Goal: Task Accomplishment & Management: Use online tool/utility

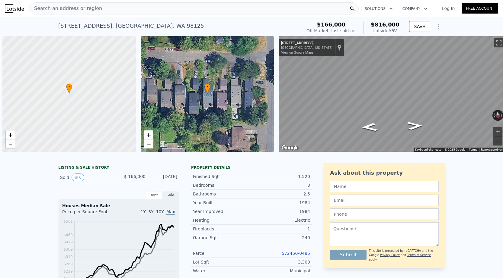
scroll to position [0, 2]
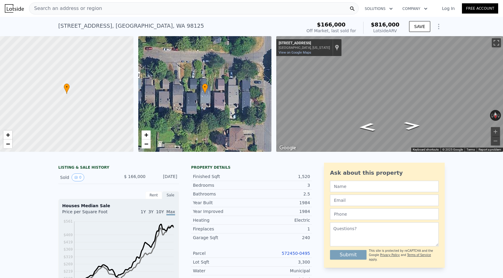
click at [96, 4] on div "Search an address or region" at bounding box center [193, 8] width 329 height 12
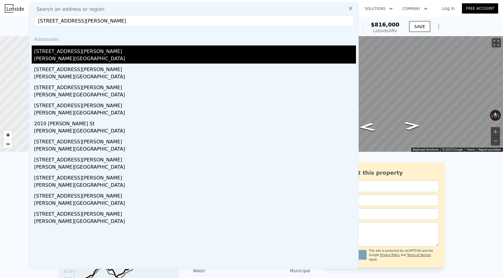
type input "[STREET_ADDRESS][PERSON_NAME]"
click at [82, 59] on div "Blaine, WA 98230" at bounding box center [195, 59] width 322 height 8
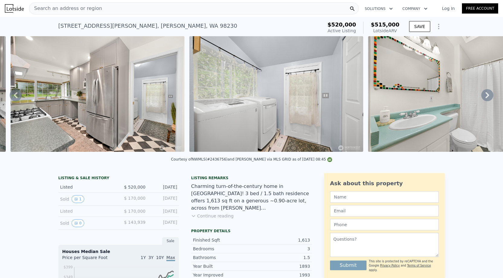
scroll to position [0, 3492]
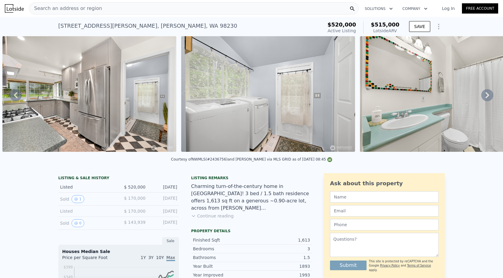
click at [117, 8] on div "Search an address or region" at bounding box center [193, 8] width 329 height 12
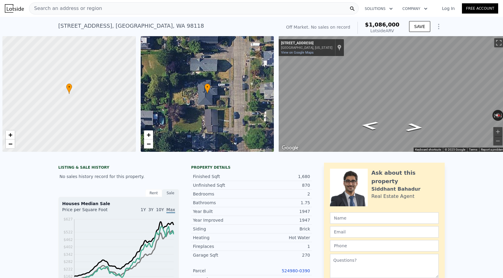
scroll to position [0, 2]
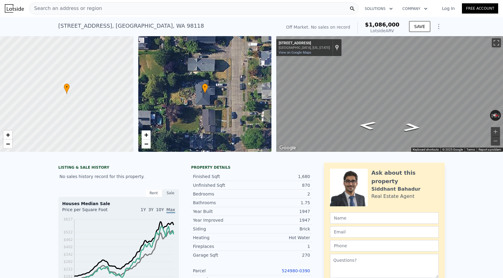
click at [74, 13] on div "Search an address or region" at bounding box center [65, 8] width 73 height 11
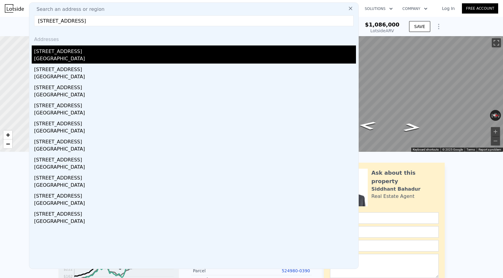
type input "[STREET_ADDRESS]"
click at [81, 53] on div "[STREET_ADDRESS]" at bounding box center [195, 51] width 322 height 10
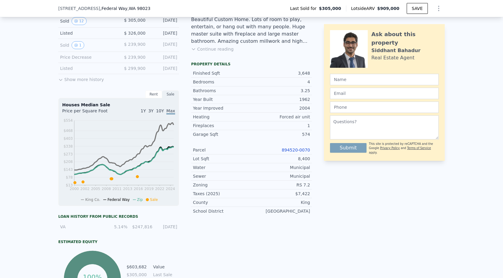
scroll to position [199, 0]
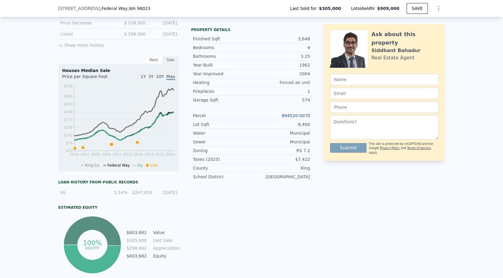
click at [288, 114] on link "894520-0070" at bounding box center [296, 115] width 28 height 5
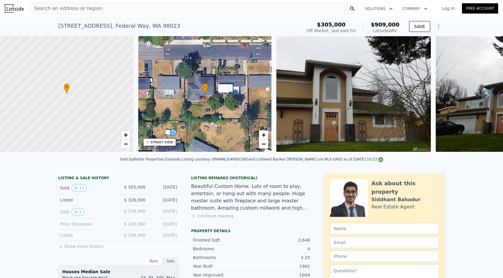
scroll to position [0, 0]
click at [89, 14] on div "Search an address or region" at bounding box center [65, 8] width 73 height 11
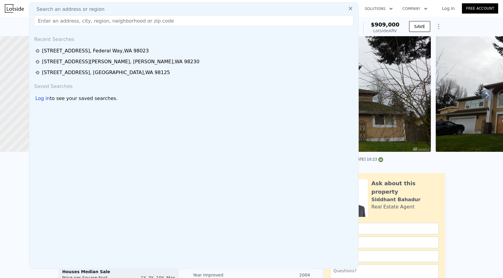
click at [88, 8] on span "Search an address or region" at bounding box center [68, 9] width 73 height 7
click at [83, 20] on input "text" at bounding box center [193, 20] width 319 height 11
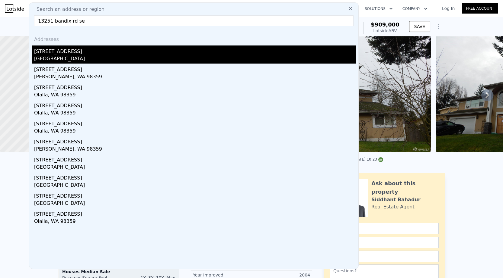
type input "13251 bandix rd se"
click at [67, 55] on div "[GEOGRAPHIC_DATA]" at bounding box center [195, 59] width 322 height 8
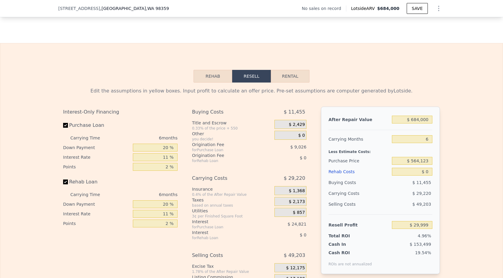
scroll to position [803, 0]
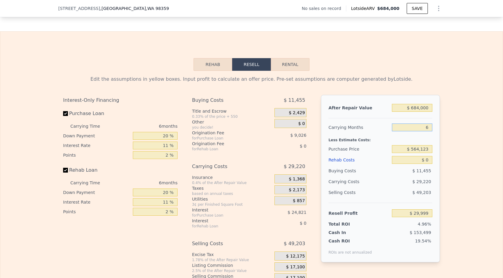
click at [426, 126] on input "6" at bounding box center [412, 128] width 40 height 8
click at [429, 130] on input "6" at bounding box center [412, 128] width 40 height 8
type input "3"
type input "$ 44,609"
type input "3"
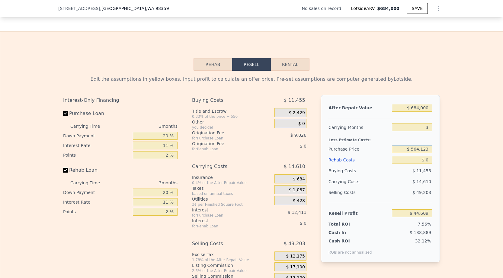
click at [423, 150] on input "$ 564,123" at bounding box center [412, 149] width 40 height 8
click at [426, 161] on input "$ 0" at bounding box center [412, 160] width 40 height 8
type input "$ 7"
type input "$ 44,602"
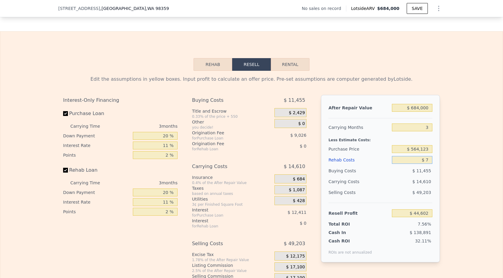
type input "$ 70"
type input "$ 44,535"
type input "$ 700"
type input "$ 43,883"
type input "$ 7,000"
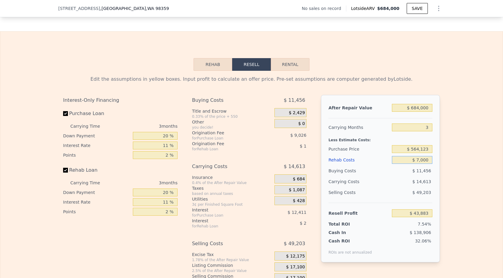
type input "$ 37,344"
type input "$ 70,000"
type input "-$ 28,050"
click at [376, 173] on div "Buying Costs" at bounding box center [358, 171] width 61 height 11
click at [416, 131] on input "3" at bounding box center [412, 128] width 40 height 8
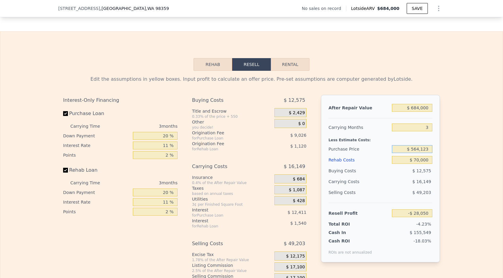
click at [418, 147] on input "$ 564,123" at bounding box center [412, 149] width 40 height 8
click at [418, 149] on input "$ 564,123" at bounding box center [412, 149] width 40 height 8
type input "$ 454,123"
type input "$ 86,498"
click at [385, 175] on div "Buying Costs" at bounding box center [358, 171] width 61 height 11
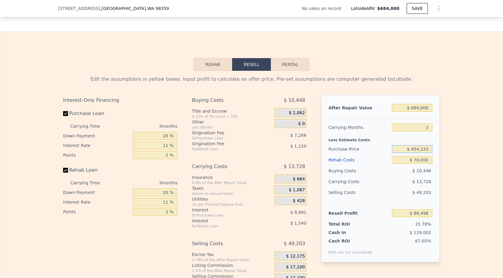
click at [421, 150] on input "$ 454,123" at bounding box center [412, 149] width 40 height 8
type input "$ 450,123"
type input "$ 90,662"
click at [367, 187] on div "Carrying Costs $ 13,728" at bounding box center [380, 182] width 104 height 11
click at [418, 148] on input "$ 450,123" at bounding box center [412, 149] width 40 height 8
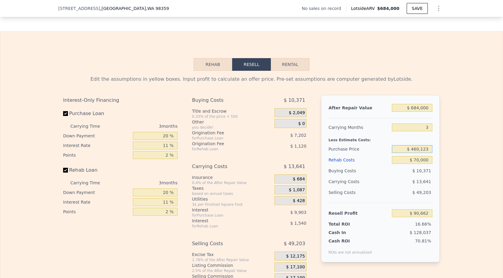
type input "$ 460,123"
click at [396, 190] on div "$ 49,203" at bounding box center [412, 192] width 41 height 11
type input "$ 80,250"
click at [419, 149] on input "$ 460,123" at bounding box center [412, 149] width 40 height 8
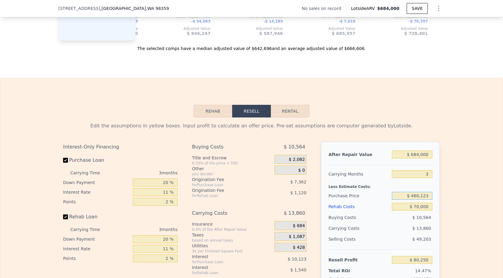
scroll to position [810, 0]
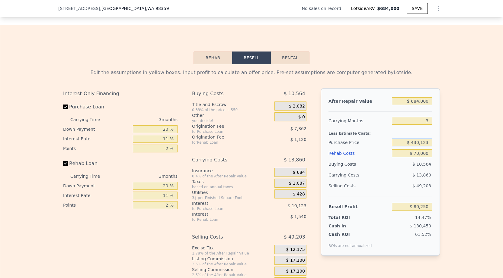
type input "$ 430,123"
click at [395, 170] on div "$ 13,200" at bounding box center [400, 175] width 64 height 11
type input "$ 111,490"
click at [416, 101] on input "$ 684,000" at bounding box center [412, 101] width 40 height 8
click at [418, 143] on input "$ 430,123" at bounding box center [412, 143] width 40 height 8
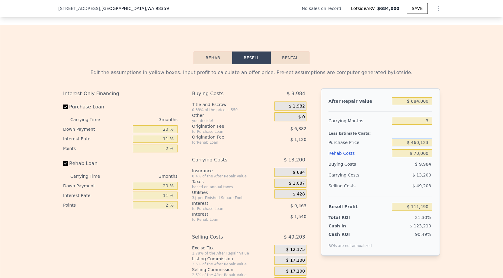
type input "$ 460,123"
click at [372, 177] on div "$ 13,860" at bounding box center [400, 175] width 64 height 11
type input "$ 80,250"
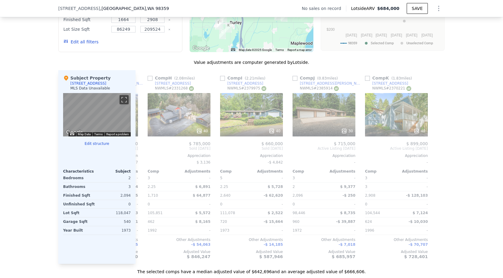
scroll to position [574, 0]
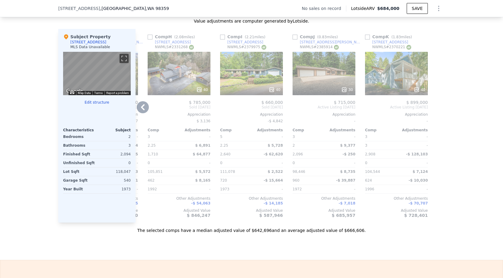
type input "6"
type input "$ 0"
type input "$ 29,999"
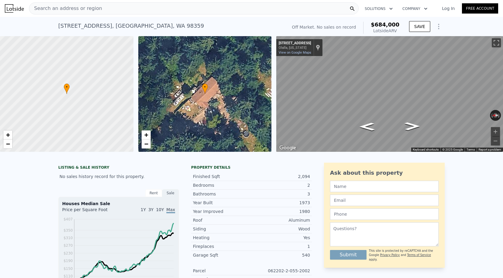
scroll to position [0, 0]
click at [90, 27] on div "[STREET_ADDRESS]" at bounding box center [131, 26] width 146 height 8
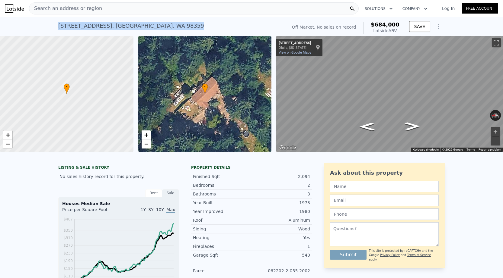
copy div "[STREET_ADDRESS] No sales on record (~ARV $684k )"
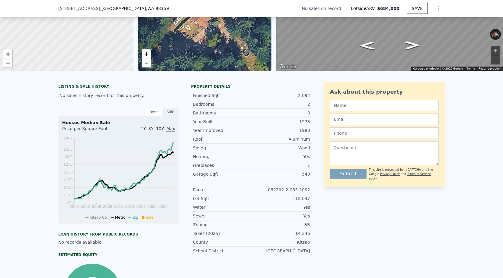
scroll to position [28, 0]
